Goal: Task Accomplishment & Management: Manage account settings

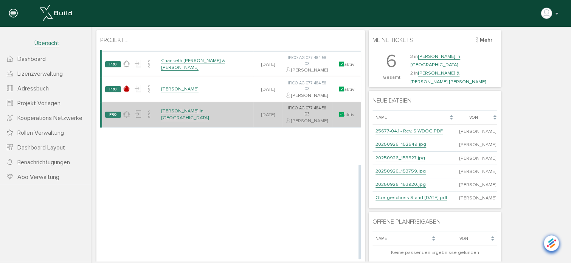
click at [187, 121] on link "[PERSON_NAME] in [GEOGRAPHIC_DATA]" at bounding box center [185, 114] width 48 height 13
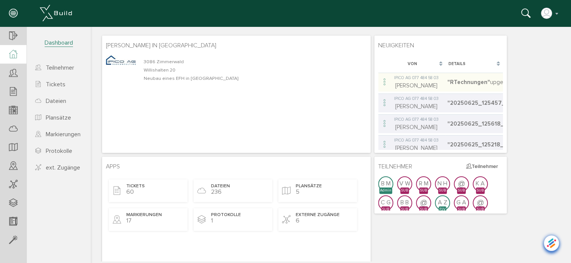
scroll to position [38, 0]
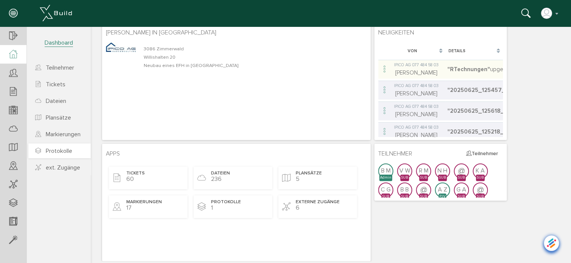
click at [57, 150] on span "Protokolle" at bounding box center [59, 151] width 26 height 8
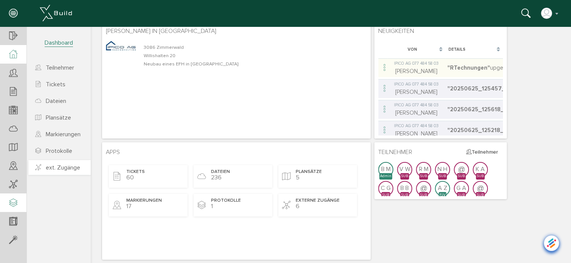
click at [56, 166] on span "ext. Zugänge" at bounding box center [63, 168] width 34 height 8
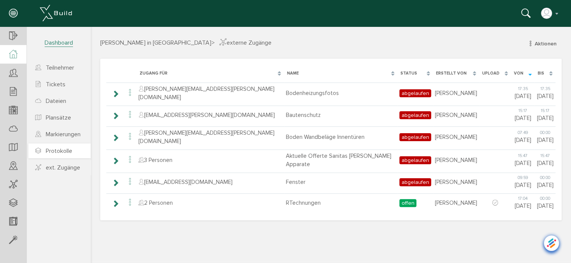
click at [65, 151] on span "Protokolle" at bounding box center [59, 151] width 26 height 8
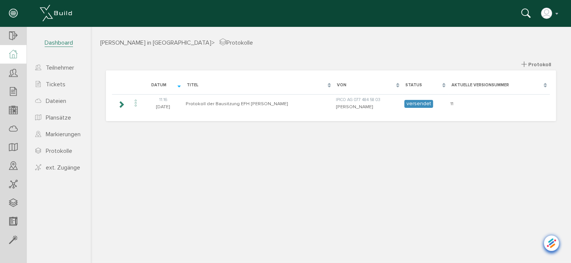
click at [16, 54] on icon at bounding box center [13, 54] width 8 height 9
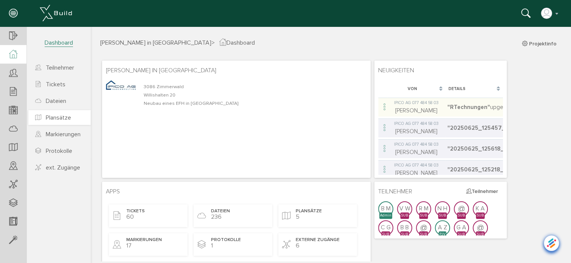
click at [59, 118] on span "Plansätze" at bounding box center [58, 118] width 25 height 8
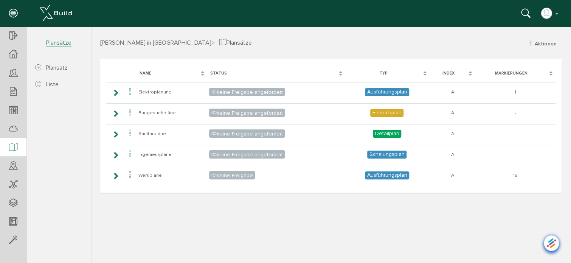
click at [114, 218] on div "[PERSON_NAME] in [GEOGRAPHIC_DATA] > Plansätze Aktionen neuer Plansatz Plansatz…" at bounding box center [331, 149] width 480 height 223
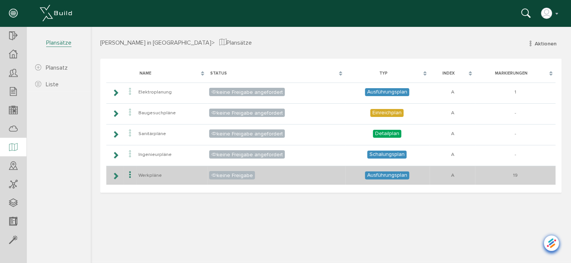
click at [114, 174] on icon at bounding box center [115, 176] width 7 height 6
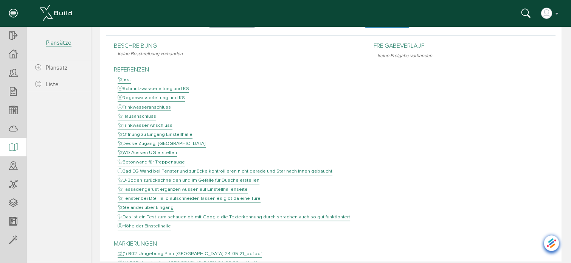
scroll to position [151, 0]
click at [172, 191] on div "Fassadengerüst ergänzen Aussen auf Einstellhallenseite" at bounding box center [183, 190] width 130 height 8
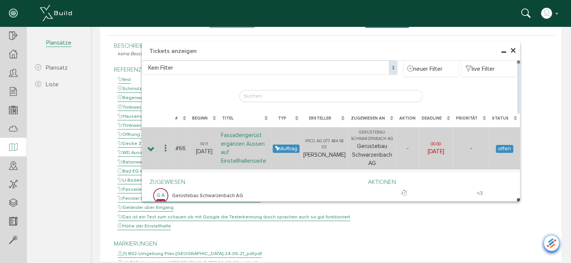
click at [245, 149] on link "Fassadengerüst ergänzen Aussen auf Einstellhallenseite" at bounding box center [243, 147] width 45 height 33
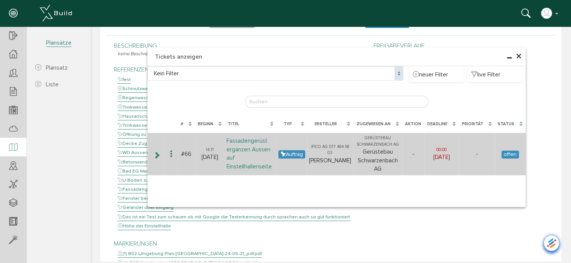
click at [243, 152] on link "Fassadengerüst ergänzen Aussen auf Einstellhallenseite" at bounding box center [248, 153] width 45 height 33
click at [167, 151] on icon at bounding box center [171, 154] width 9 height 10
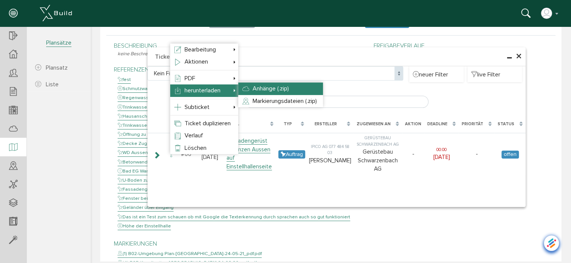
click at [251, 87] on li "Anhänge (.zip)" at bounding box center [280, 88] width 85 height 12
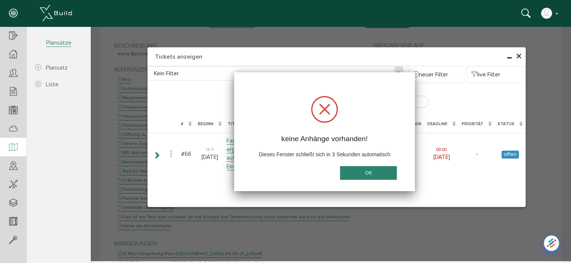
click at [354, 172] on button "OK" at bounding box center [368, 173] width 57 height 14
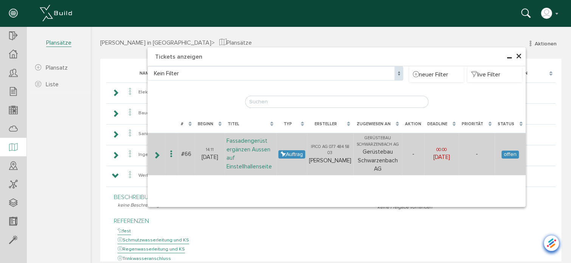
click at [247, 153] on link "Fassadengerüst ergänzen Aussen auf Einstellhallenseite" at bounding box center [248, 153] width 45 height 33
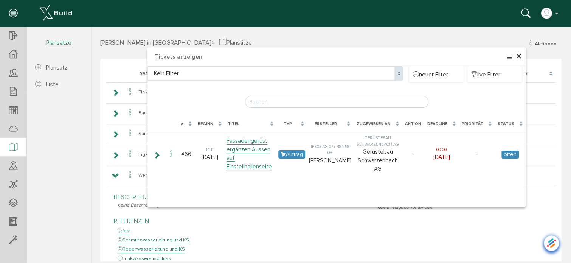
click at [247, 153] on link "Fassadengerüst ergänzen Aussen auf Einstellhallenseite" at bounding box center [248, 153] width 45 height 33
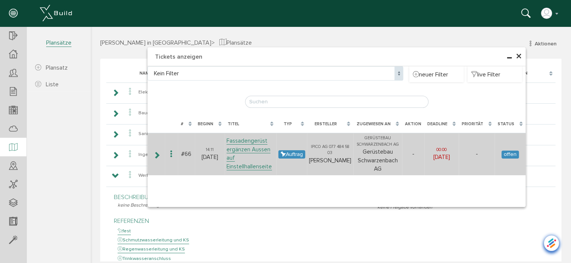
click at [167, 153] on icon at bounding box center [171, 154] width 9 height 10
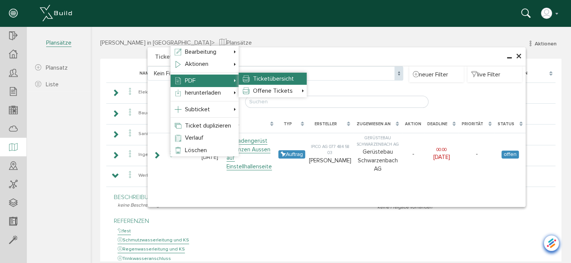
click at [262, 78] on span "Ticketübersicht" at bounding box center [273, 79] width 41 height 8
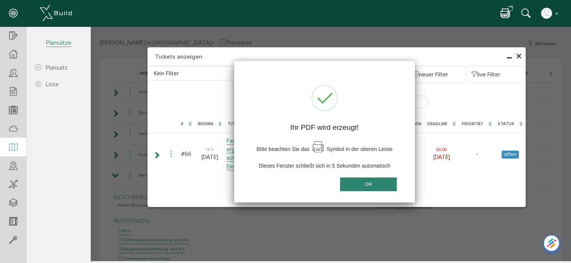
click at [365, 184] on button "OK" at bounding box center [368, 184] width 57 height 14
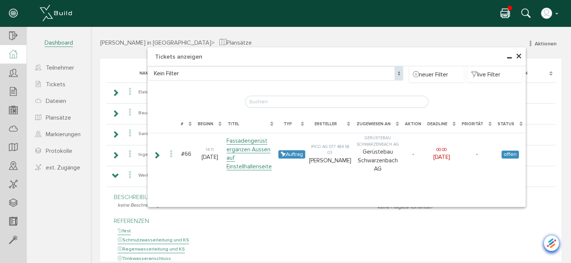
click at [12, 53] on icon at bounding box center [13, 54] width 8 height 9
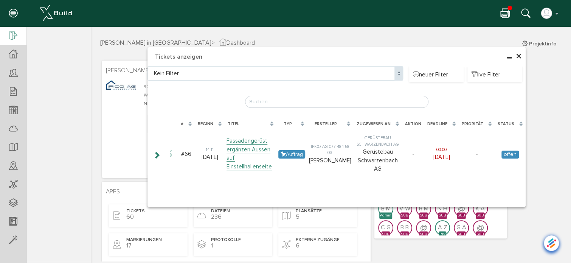
click at [14, 34] on icon at bounding box center [13, 36] width 8 height 11
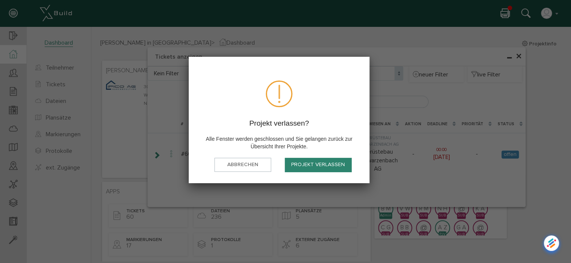
click at [299, 164] on button "Projekt verlassen" at bounding box center [318, 165] width 67 height 14
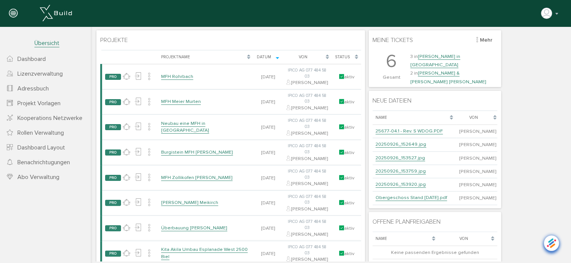
click at [25, 85] on span "Adressbuch" at bounding box center [32, 89] width 31 height 8
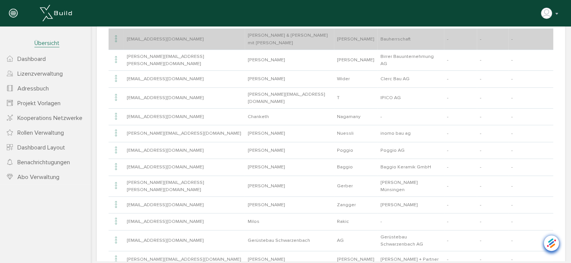
scroll to position [181, 0]
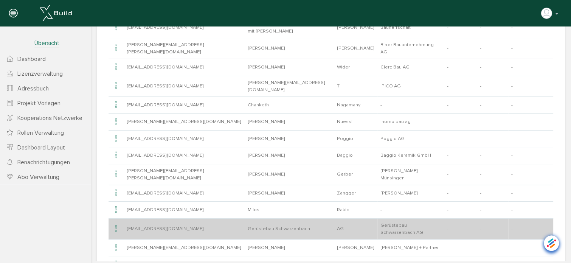
click at [377, 218] on td "Gerüstebau Schwarzenbach AG" at bounding box center [410, 228] width 67 height 21
click at [263, 218] on td "Gerüstebau Schwarzenbach" at bounding box center [289, 228] width 90 height 21
click at [118, 223] on icon at bounding box center [115, 228] width 9 height 10
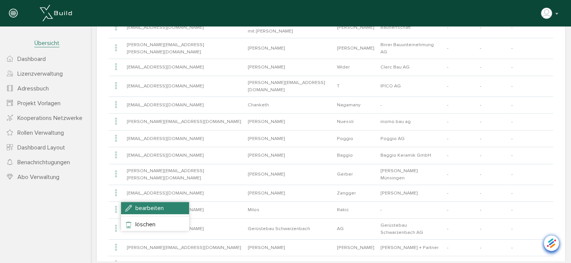
click at [134, 205] on li "bearbeiten" at bounding box center [155, 208] width 68 height 12
type input "[EMAIL_ADDRESS][DOMAIN_NAME]"
type input "Gerüstebau Schwarzenbach"
type input "AG"
type input "Gerüstebau Schwarzenbach AG"
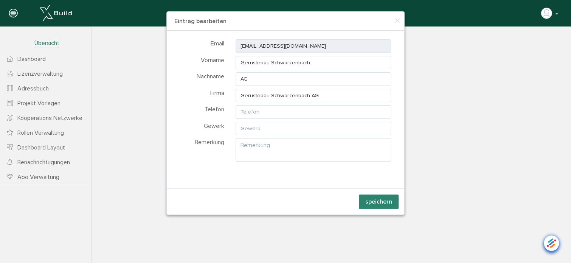
click at [428, 38] on html "[PERSON_NAME] Konto deaktivieren Passwort ändern über XBuild XBuild neu einrich…" at bounding box center [285, 131] width 571 height 263
